Goal: Check status

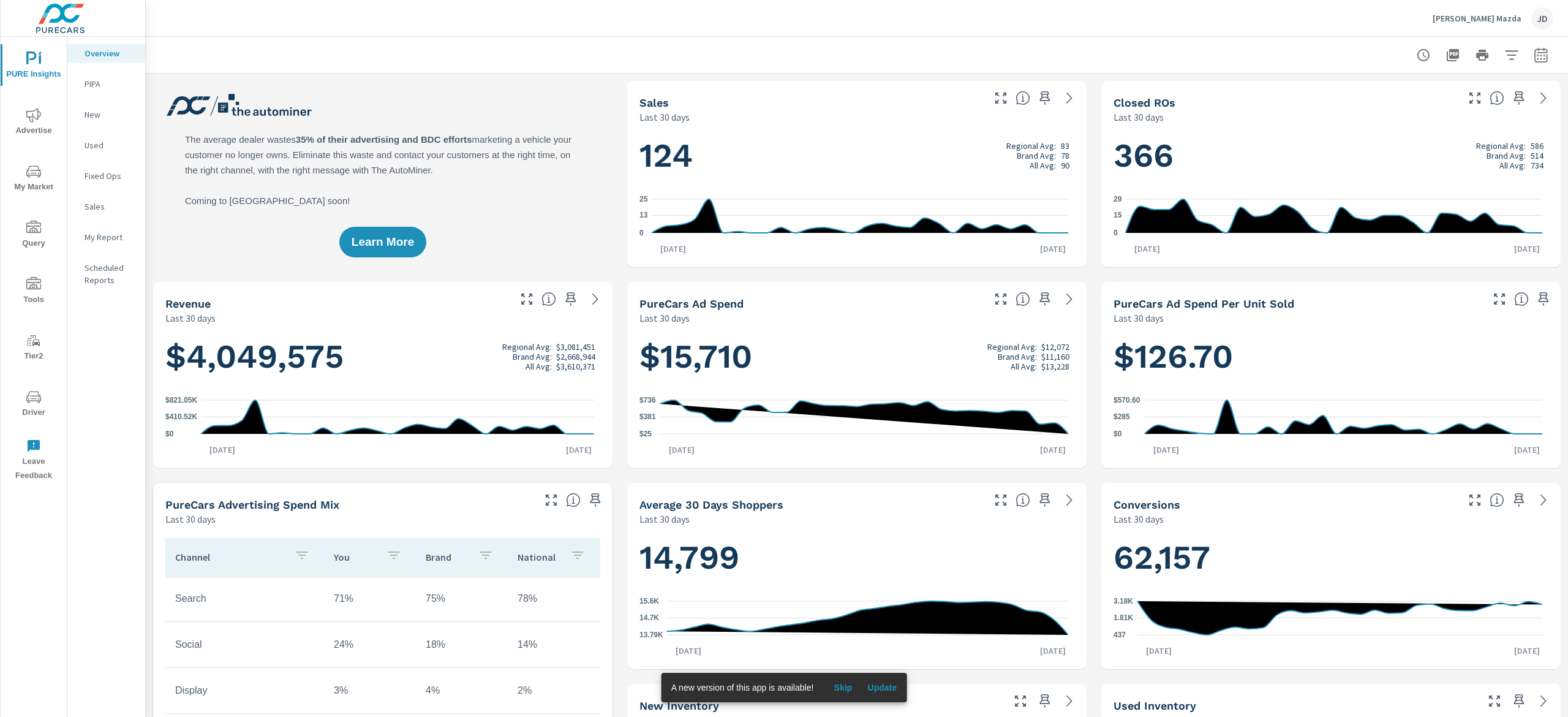
scroll to position [1, 0]
click at [876, 688] on span "Update" at bounding box center [881, 688] width 29 height 11
click at [23, 180] on span "My Market" at bounding box center [34, 179] width 59 height 30
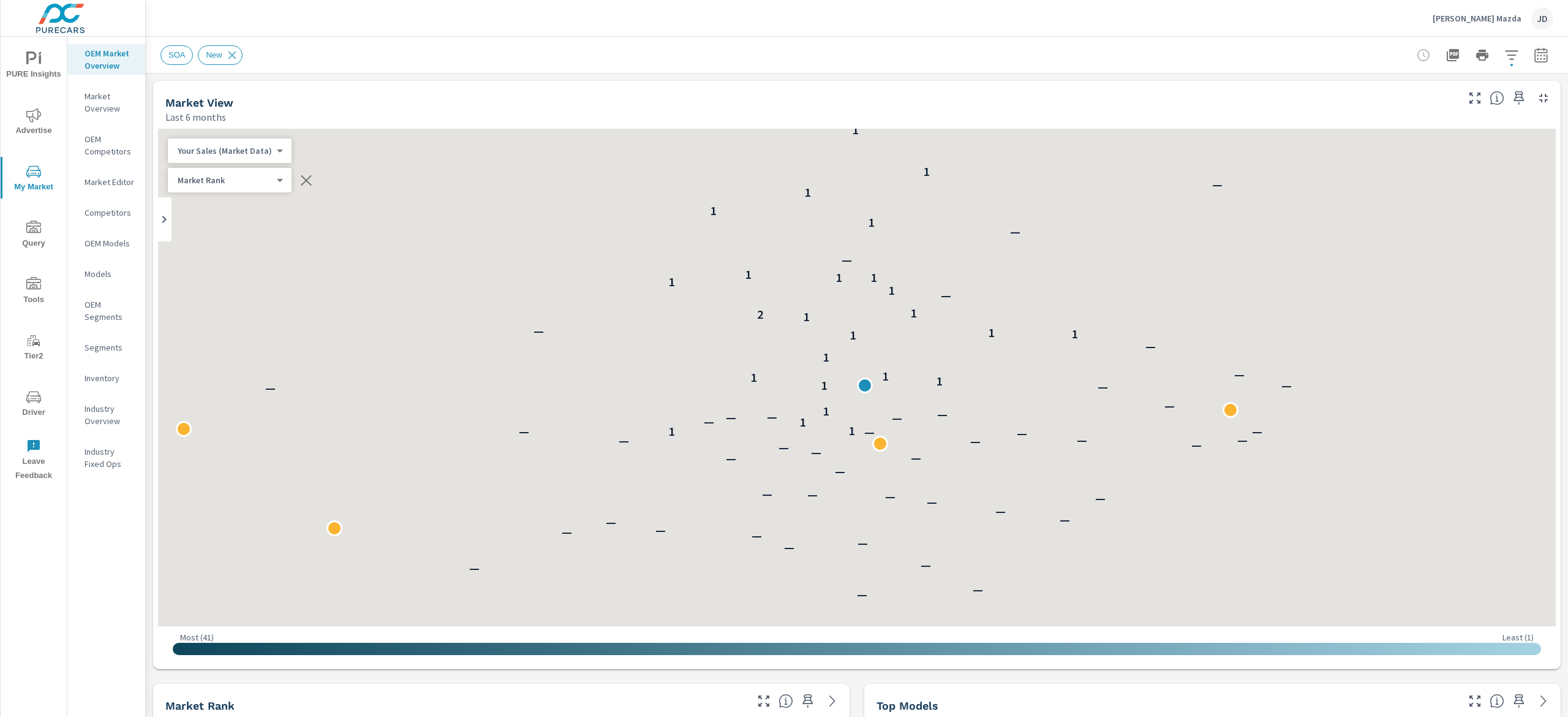
scroll to position [1, 0]
